Goal: Communication & Community: Answer question/provide support

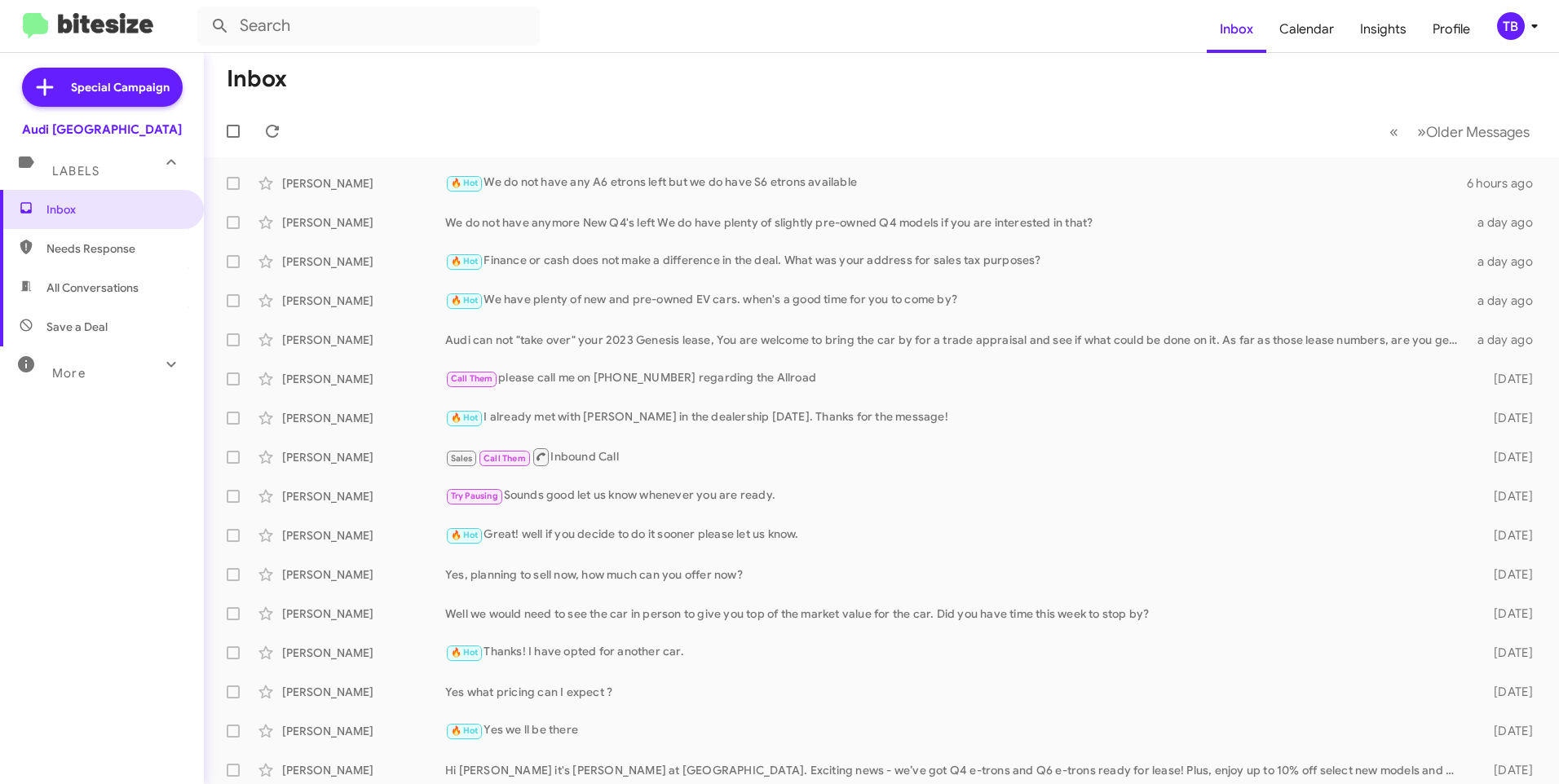
click at [335, 140] on mat-toolbar-row "« Previous » Next Older Messages" at bounding box center [882, 131] width 1355 height 52
click at [681, 184] on div "🔥 Hot We do not have any A6 etrons left but we do have S6 etrons available" at bounding box center [962, 183] width 1035 height 19
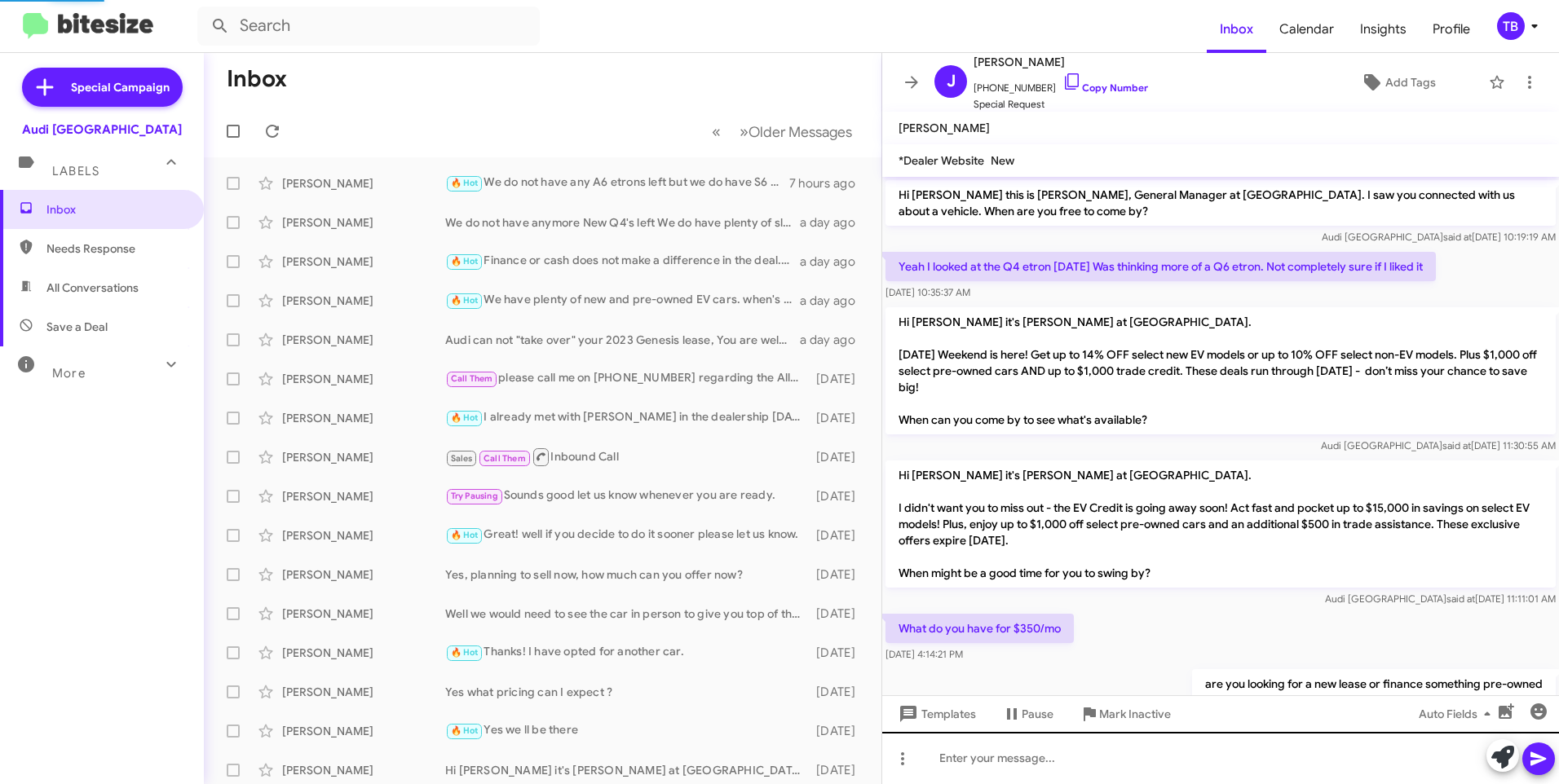
scroll to position [489, 0]
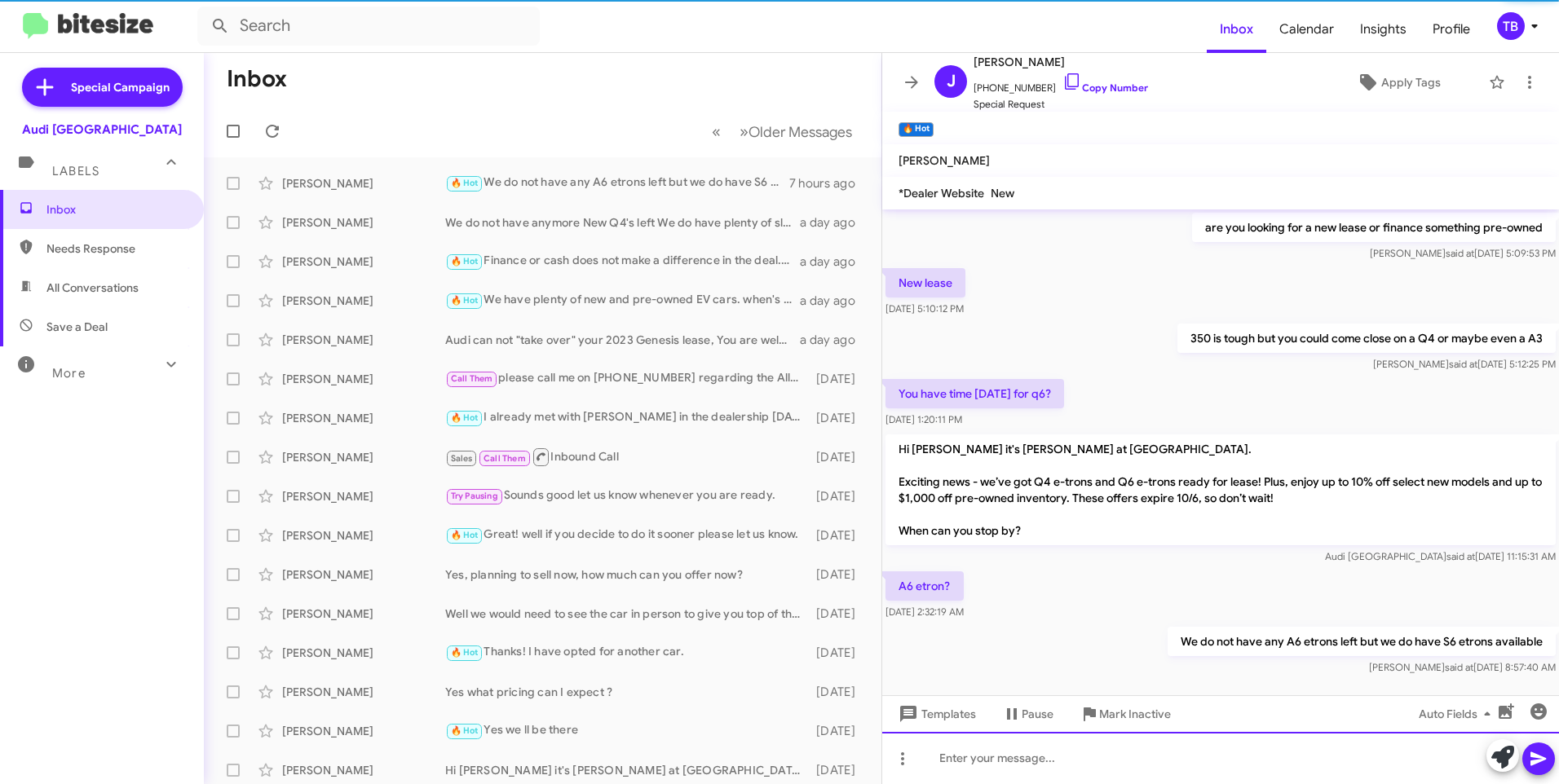
click at [1099, 754] on div at bounding box center [1220, 758] width 677 height 52
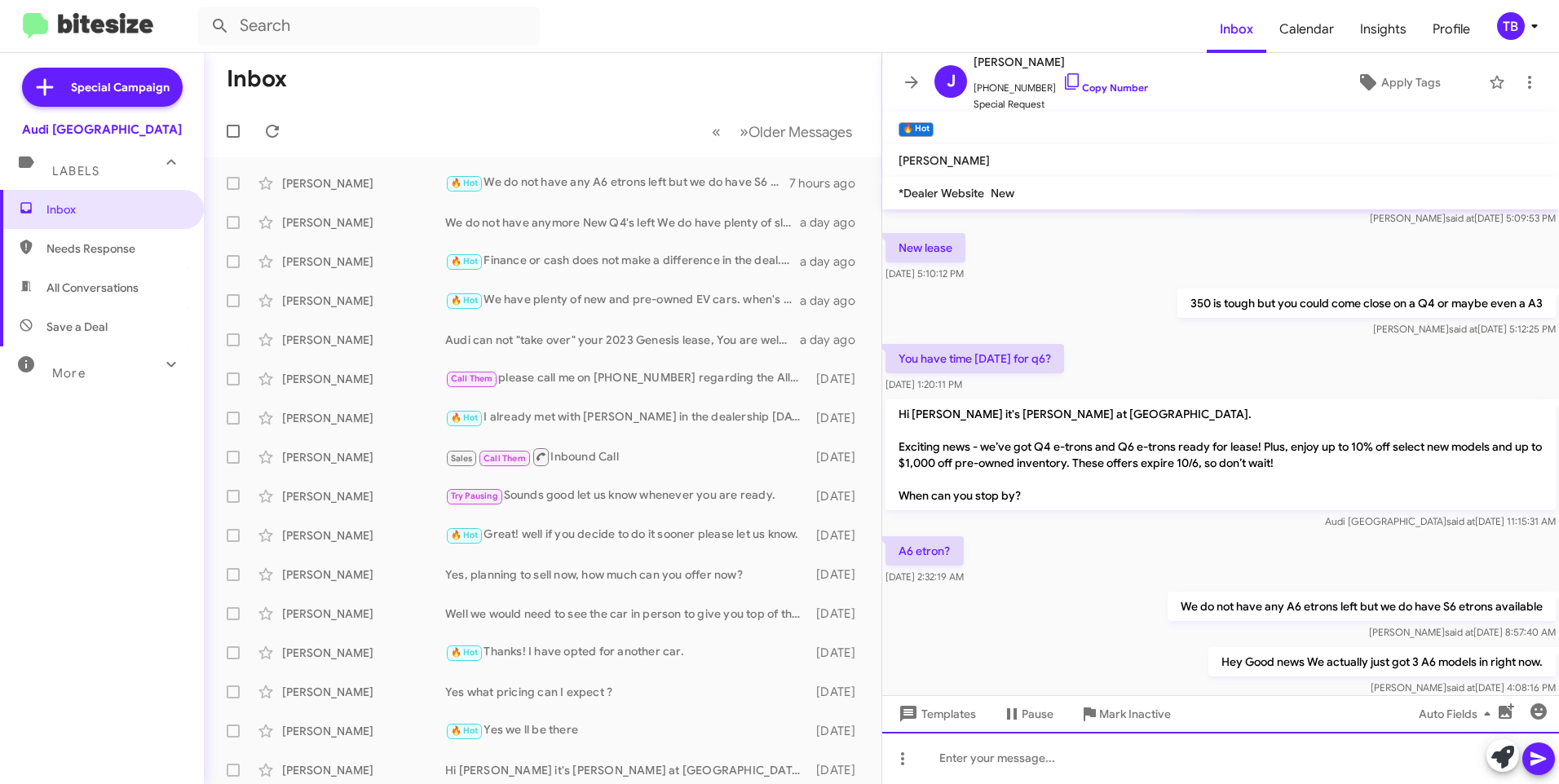
scroll to position [499, 0]
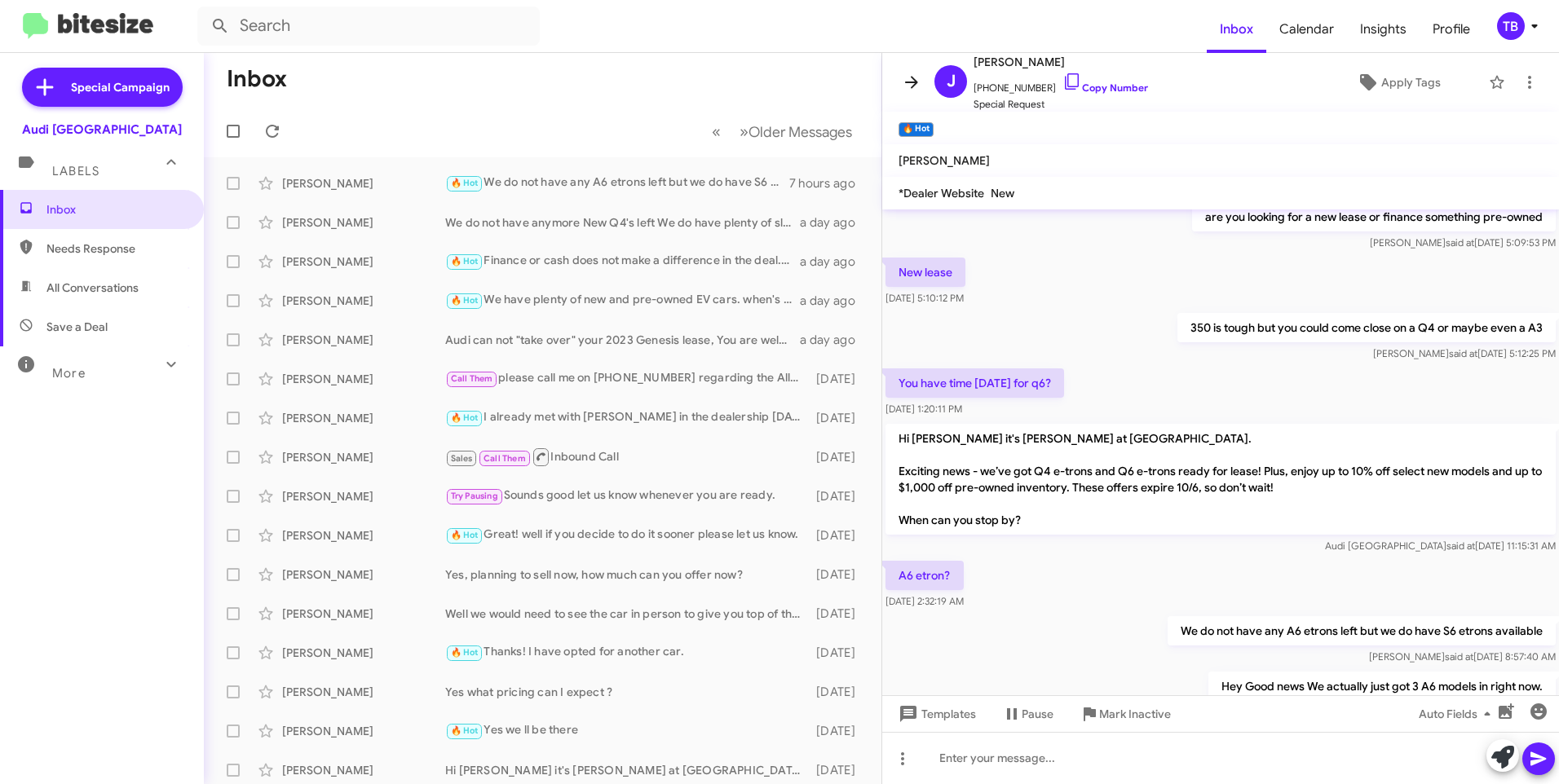
click at [908, 82] on icon at bounding box center [912, 82] width 13 height 12
